Goal: Check status: Check status

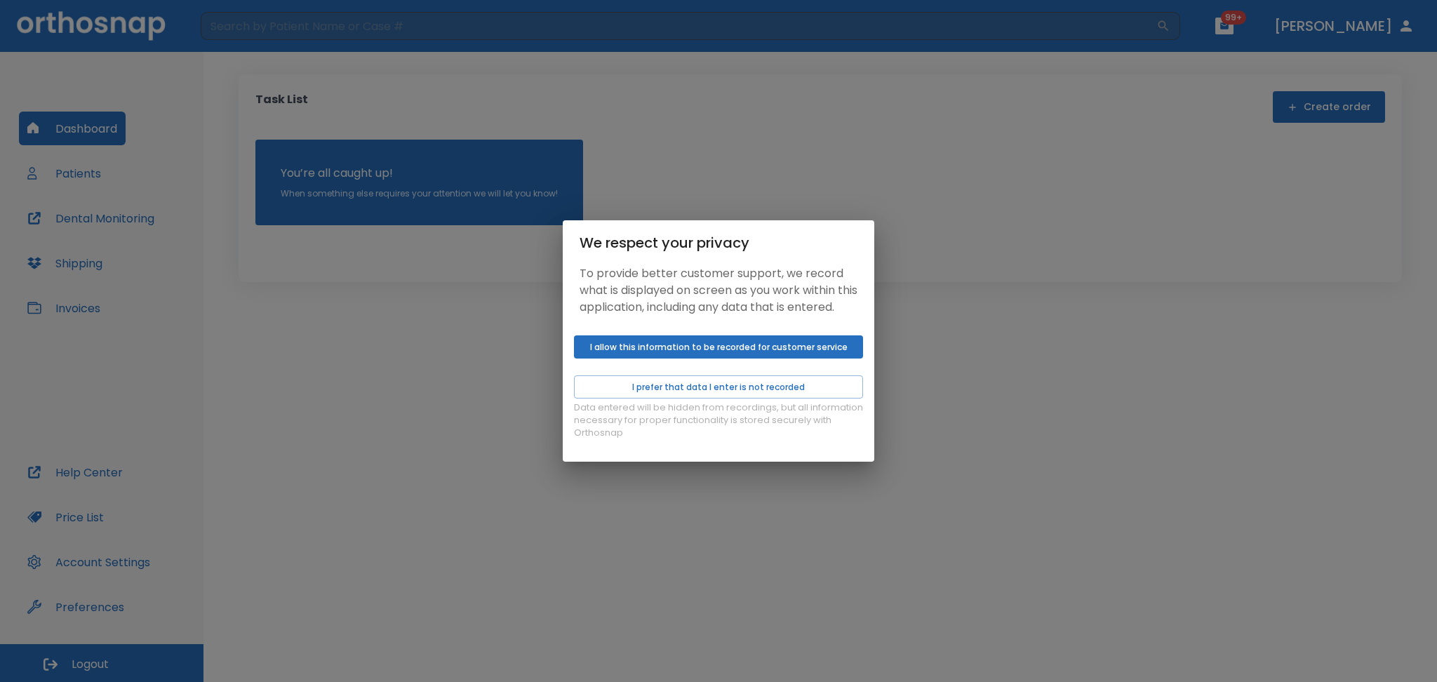
click at [652, 348] on button "I allow this information to be recorded for customer service" at bounding box center [718, 347] width 289 height 23
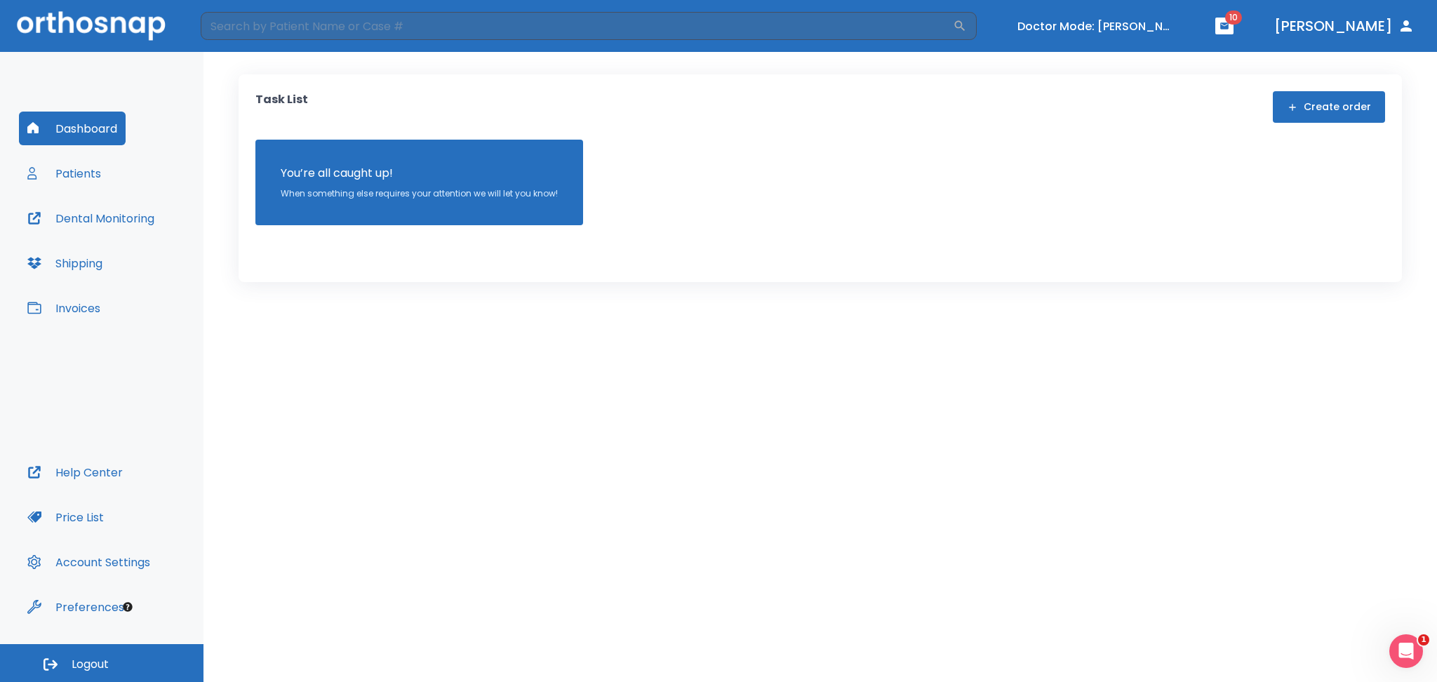
click at [101, 169] on button "Patients" at bounding box center [64, 174] width 91 height 34
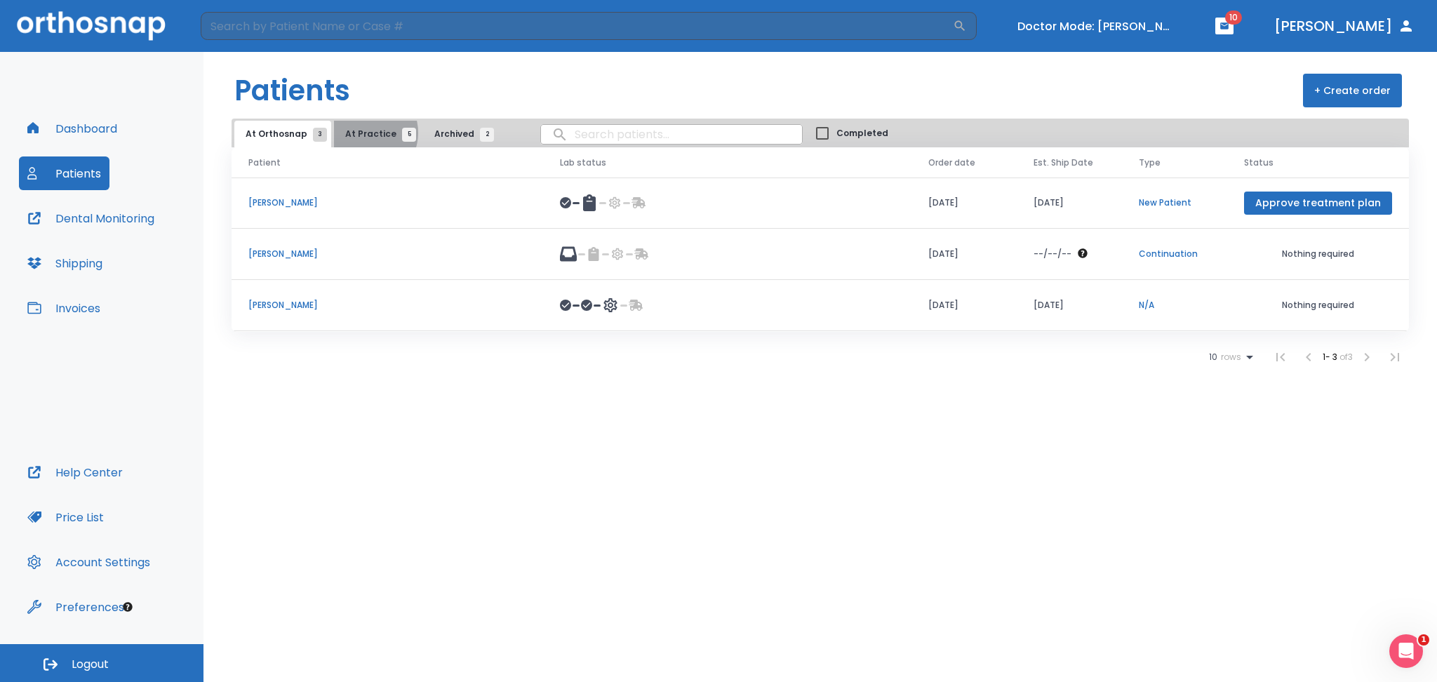
click at [360, 133] on span "At Practice 5" at bounding box center [377, 134] width 64 height 13
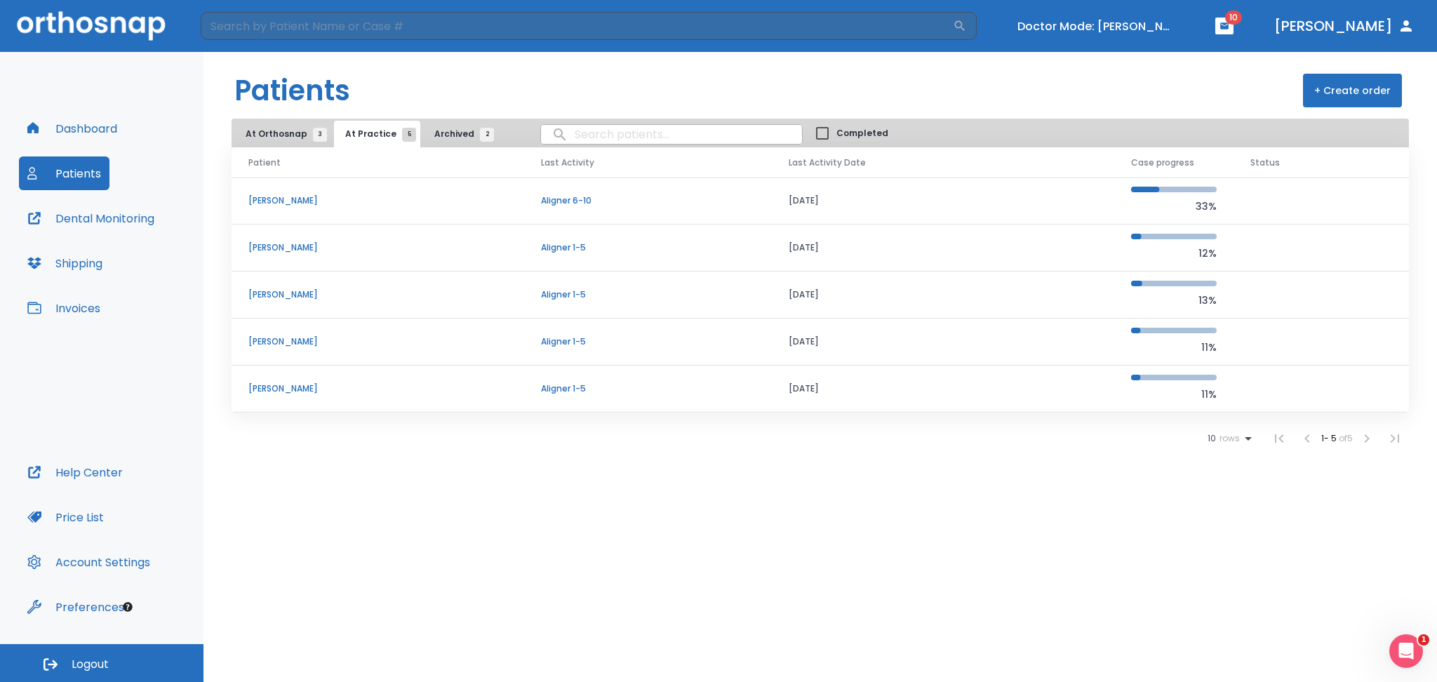
click at [264, 343] on p "Nikhil Sinha" at bounding box center [377, 342] width 259 height 13
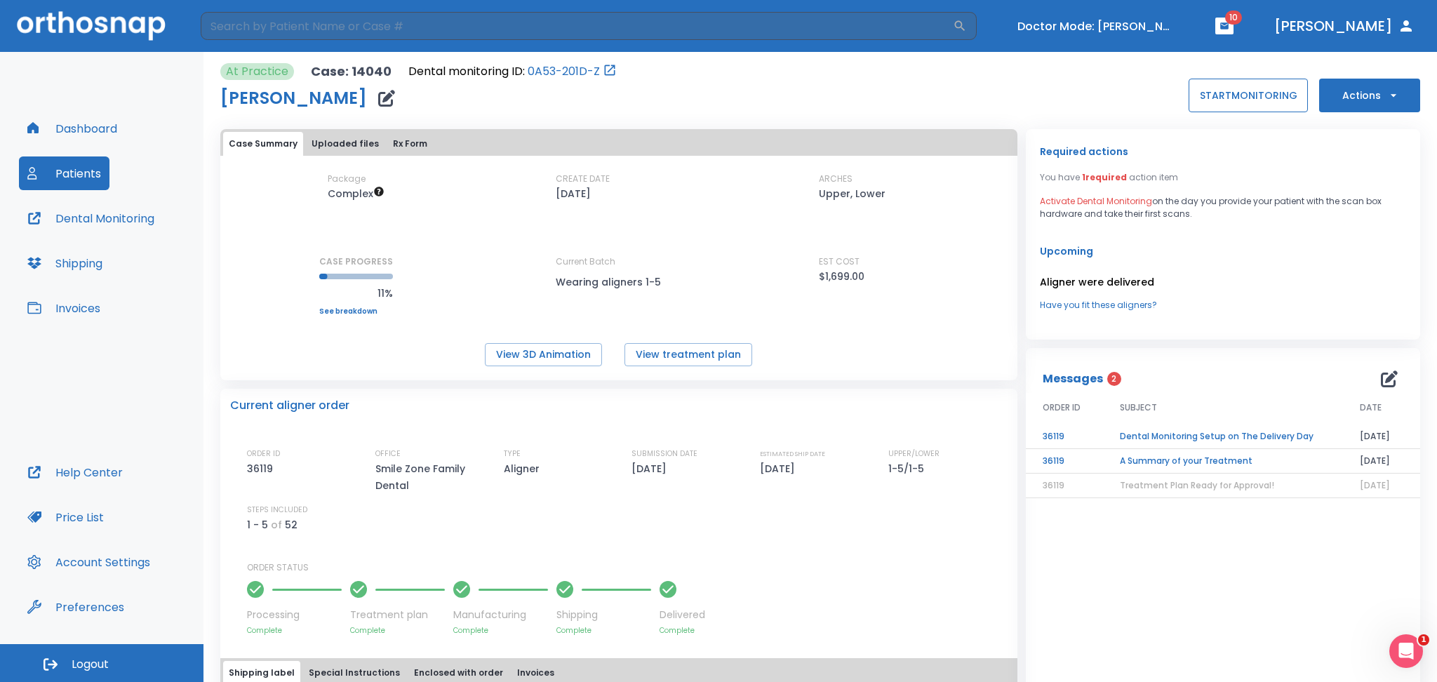
click at [1077, 100] on button "START MONITORING" at bounding box center [1248, 96] width 119 height 34
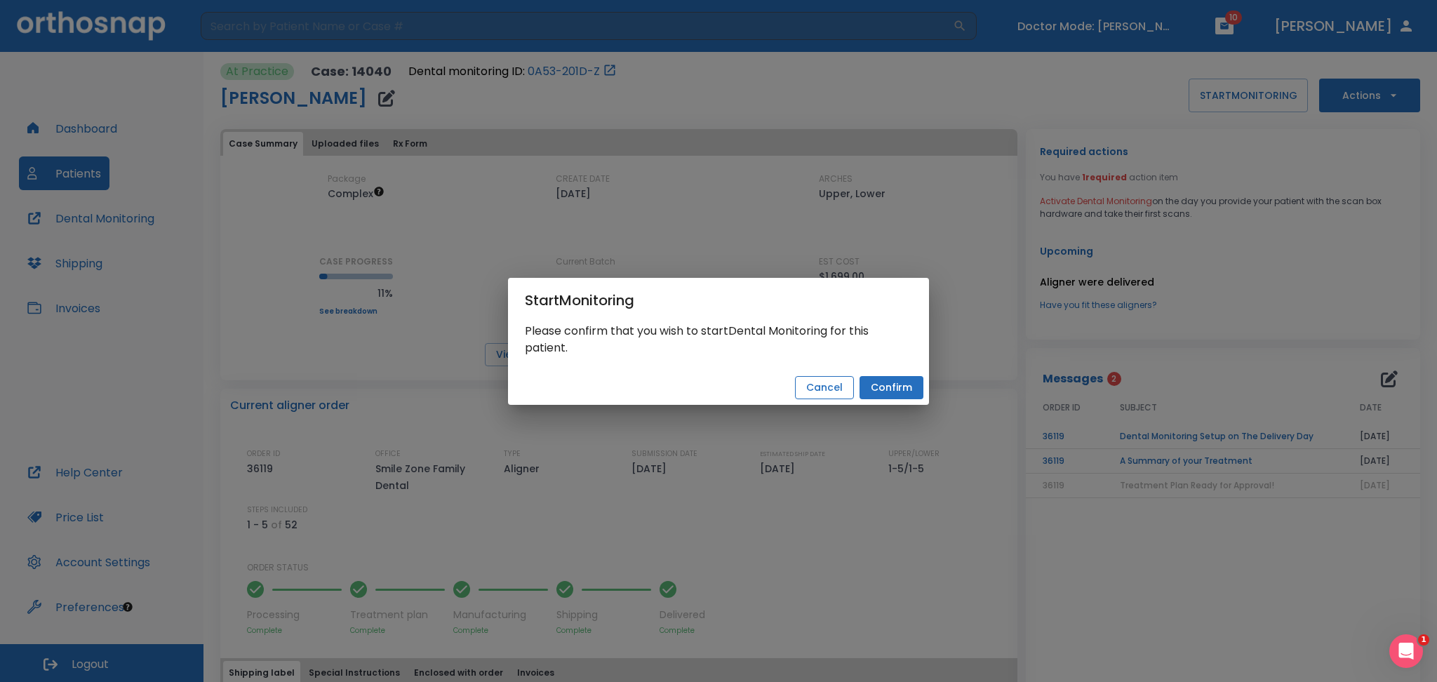
click at [815, 382] on button "Cancel" at bounding box center [824, 387] width 59 height 23
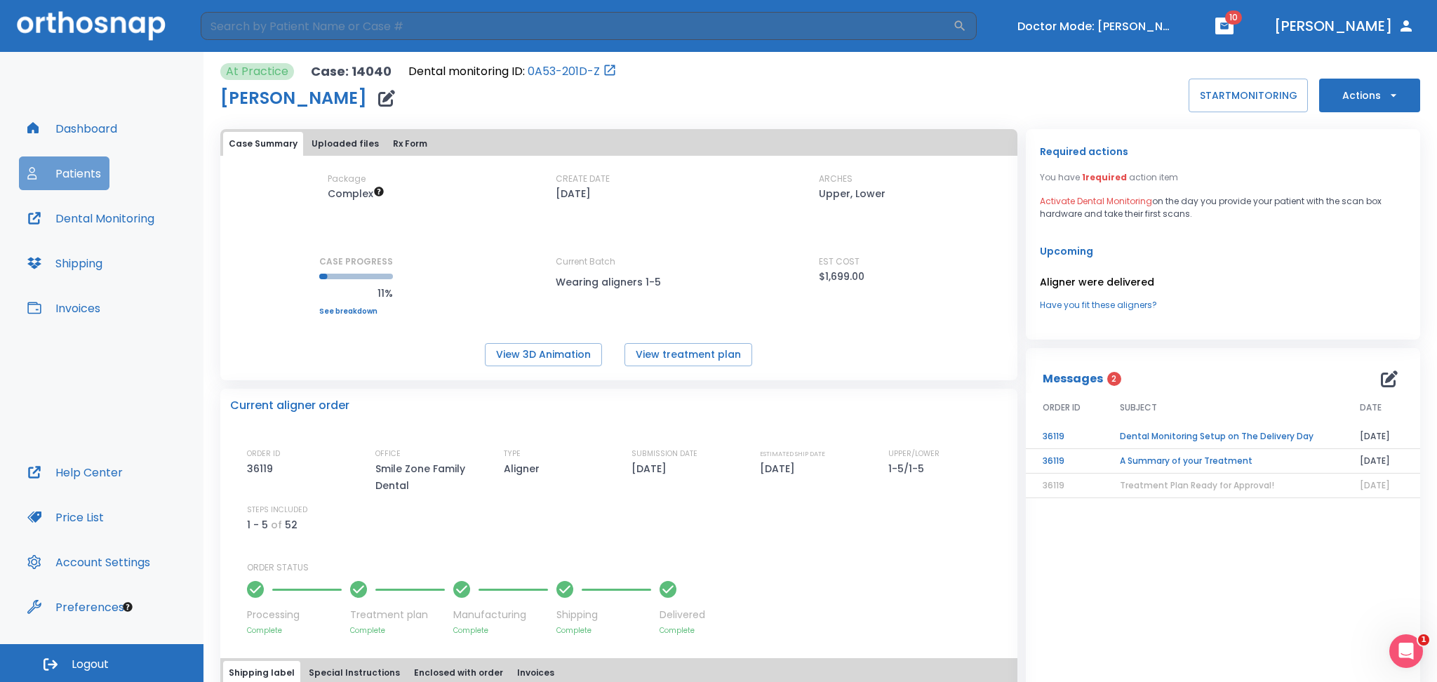
click at [76, 162] on button "Patients" at bounding box center [64, 174] width 91 height 34
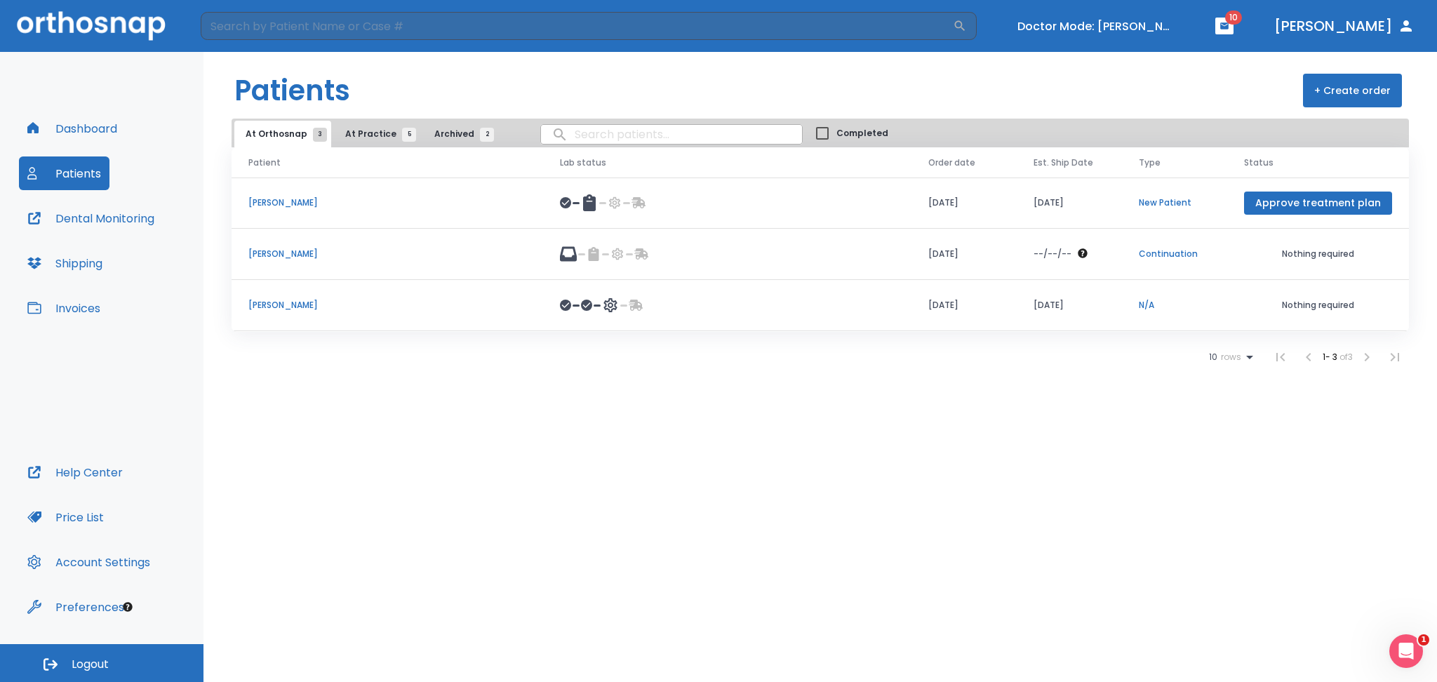
click at [368, 134] on span "At Practice 5" at bounding box center [377, 134] width 64 height 13
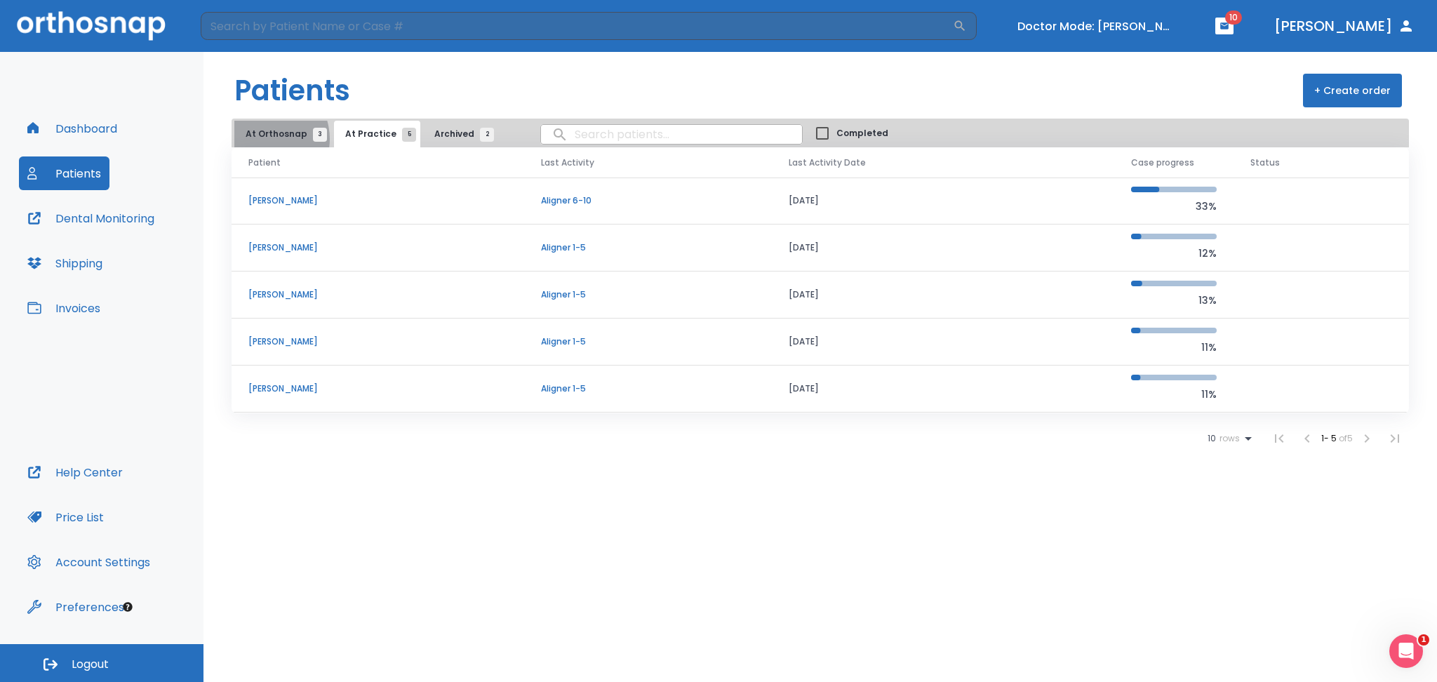
click at [264, 139] on span "At Orthosnap 3" at bounding box center [283, 134] width 74 height 13
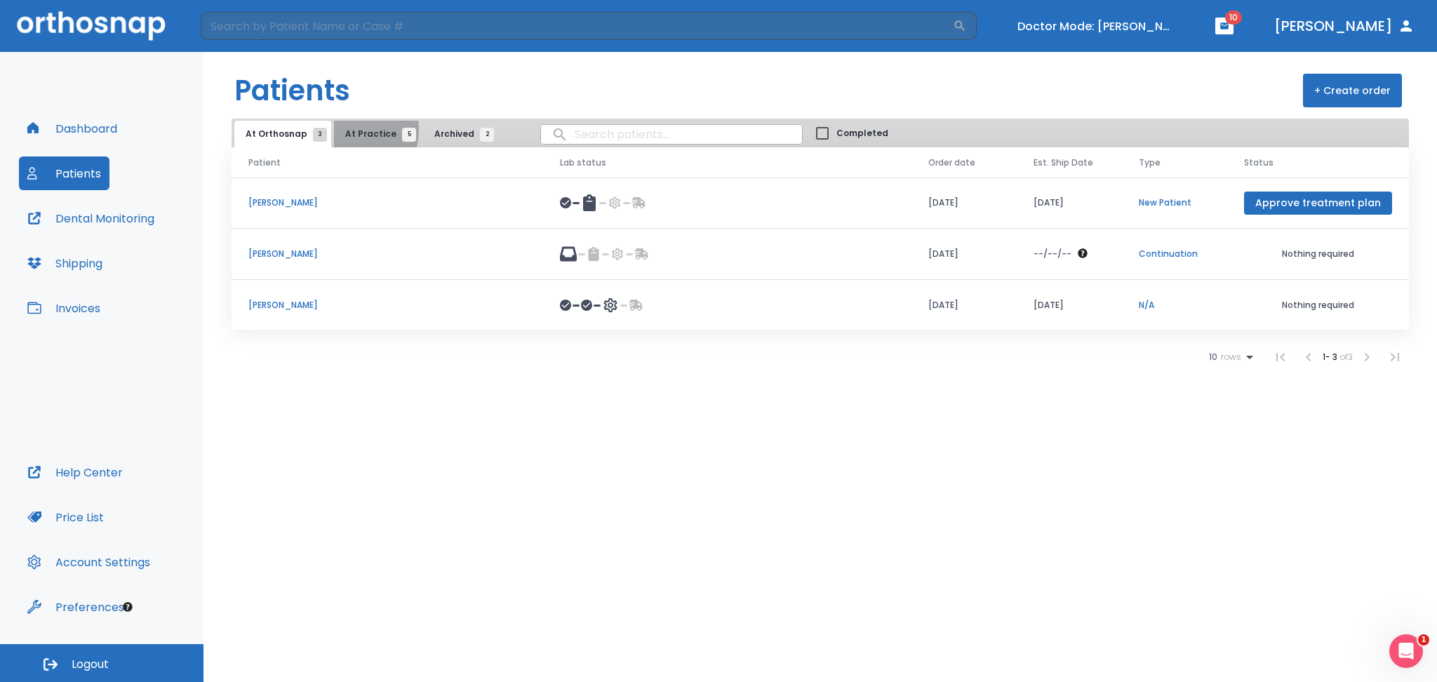
click at [347, 130] on span "At Practice 5" at bounding box center [377, 134] width 64 height 13
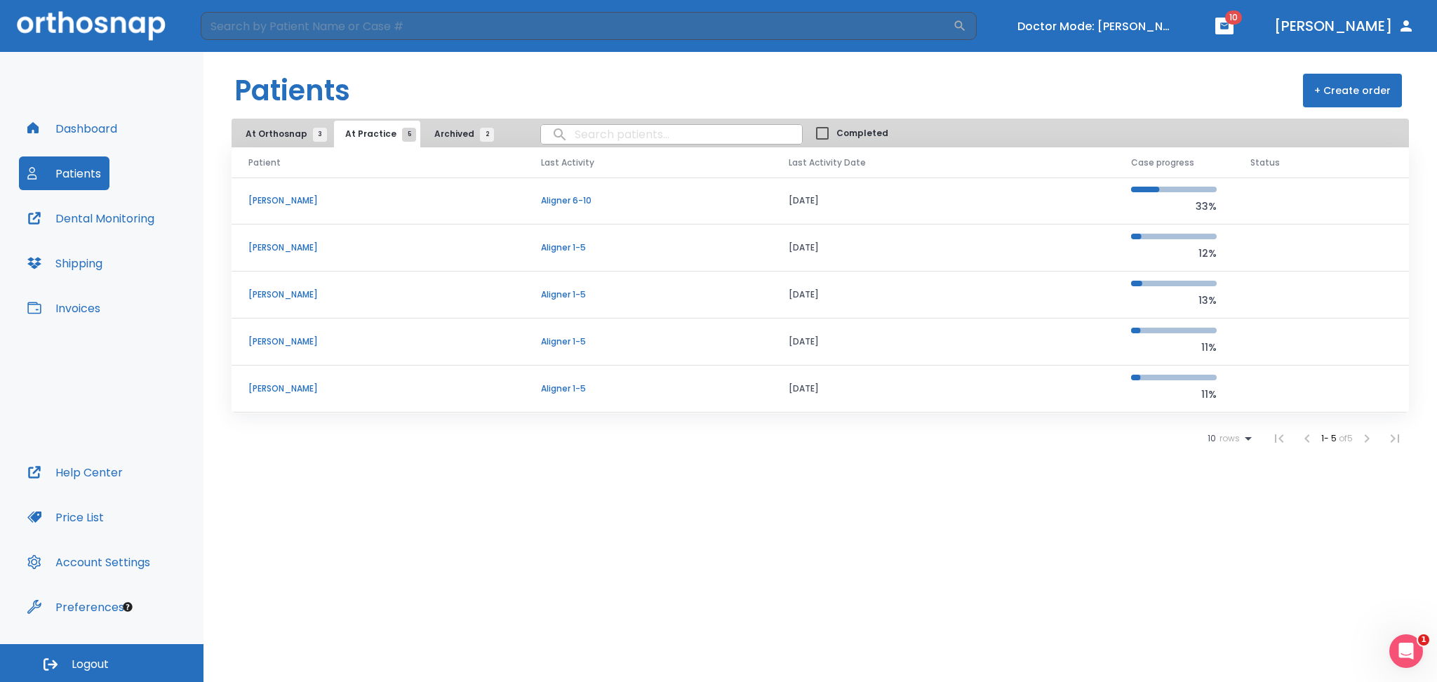
click at [277, 295] on p "Ansh Sinha" at bounding box center [377, 294] width 259 height 13
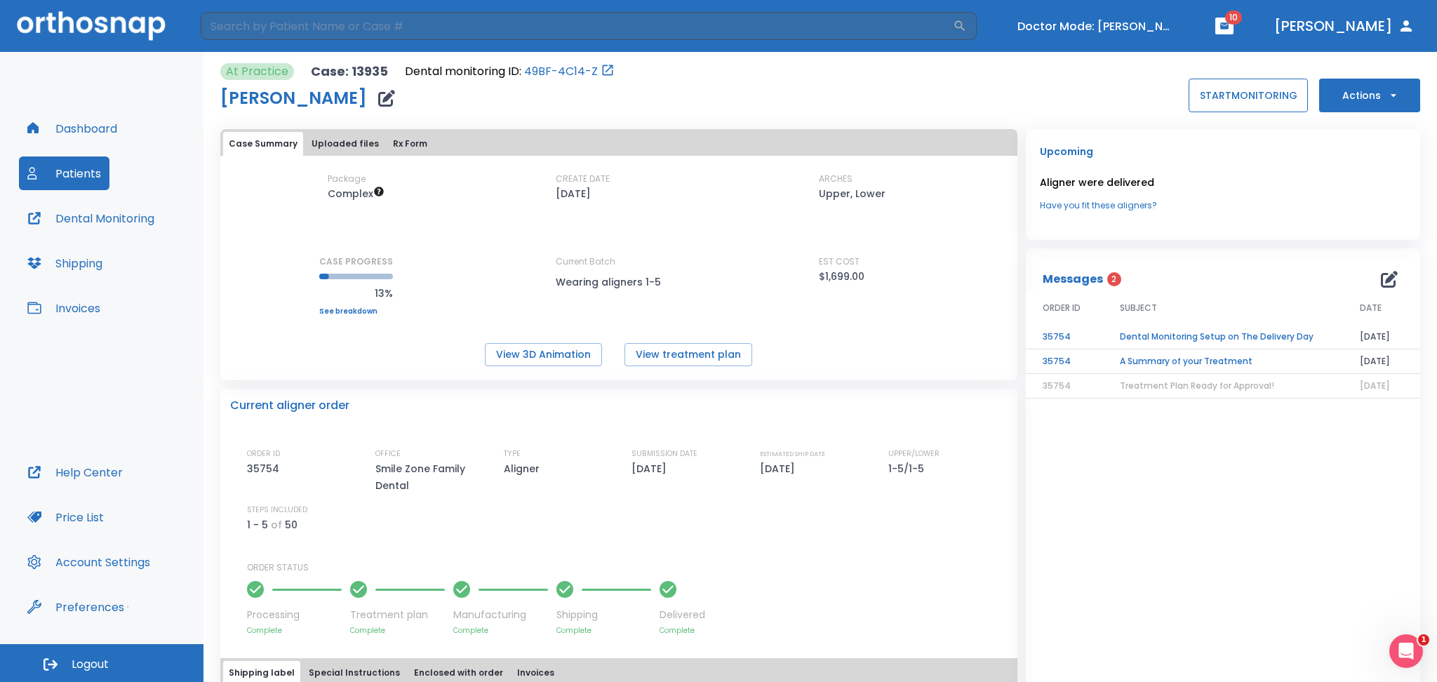
click at [1077, 100] on button "START MONITORING" at bounding box center [1248, 96] width 119 height 34
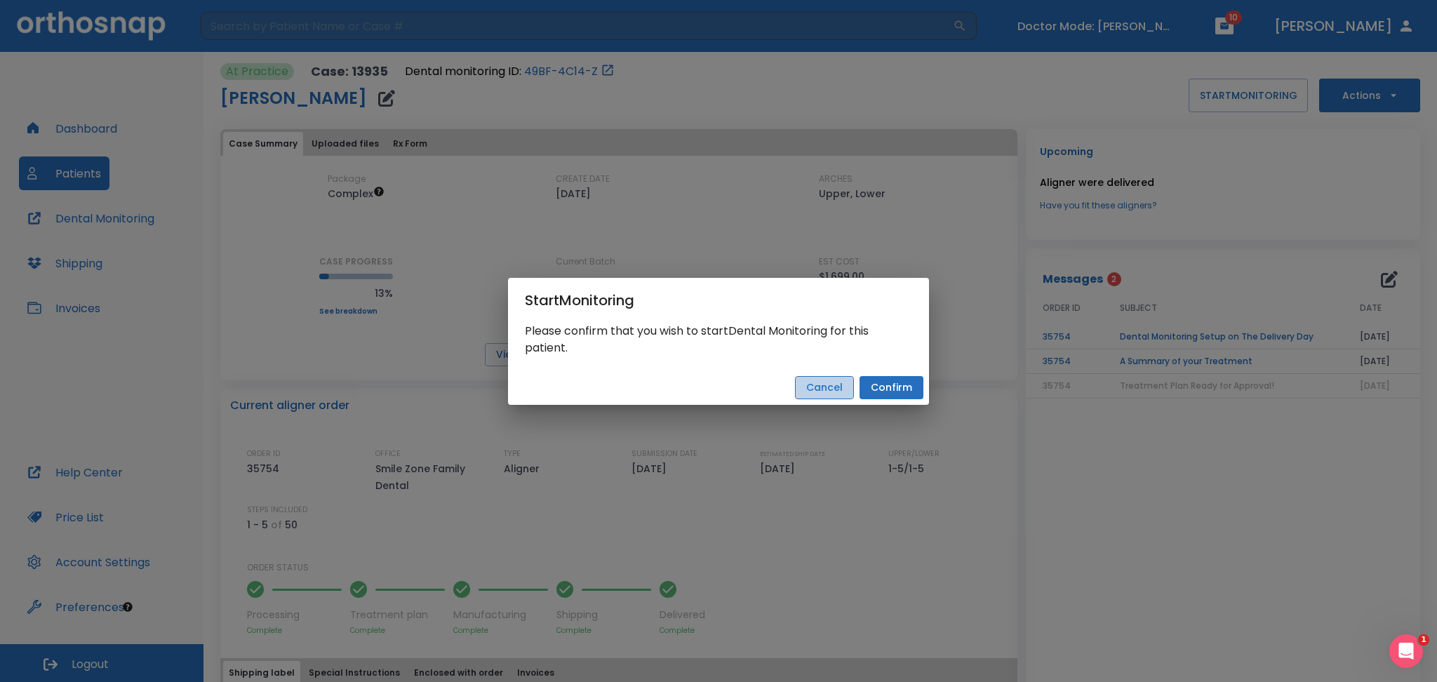
click at [809, 389] on button "Cancel" at bounding box center [824, 387] width 59 height 23
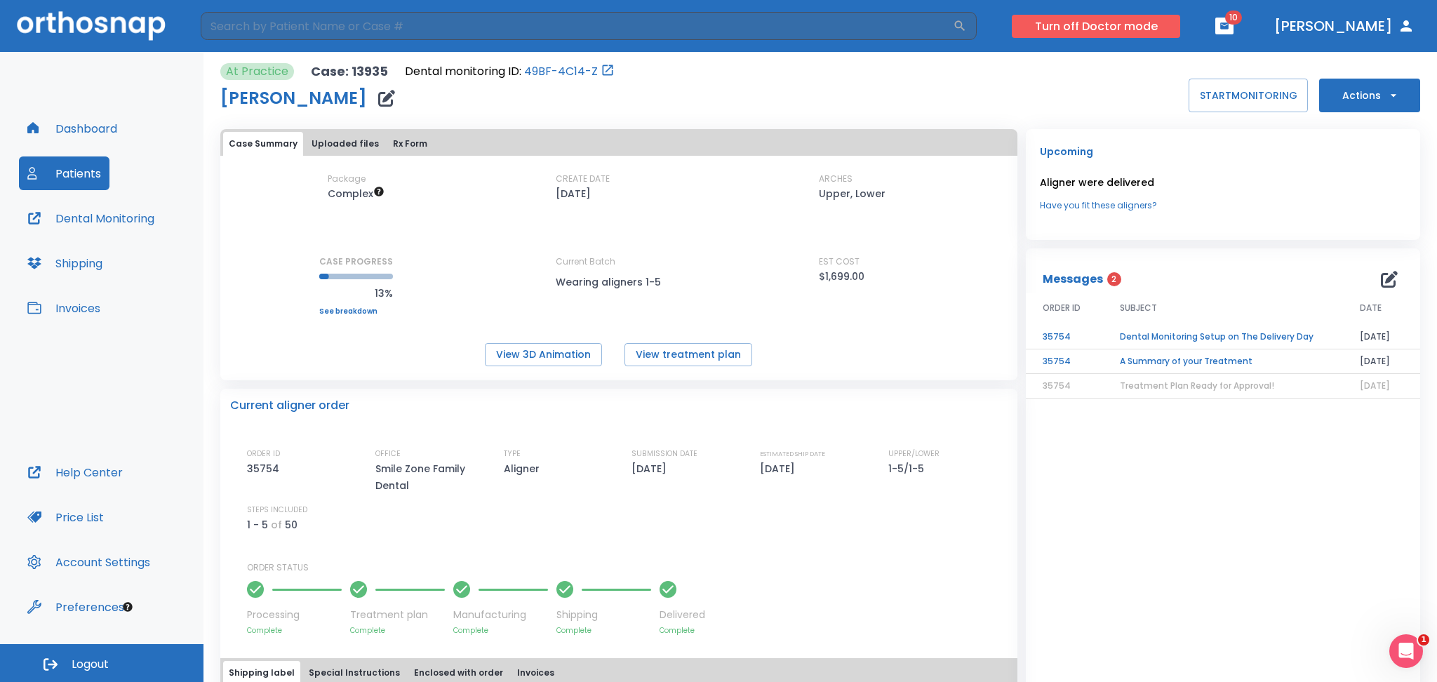
click at [1077, 32] on button "Turn off Doctor mode" at bounding box center [1096, 26] width 168 height 23
